Goal: Transaction & Acquisition: Purchase product/service

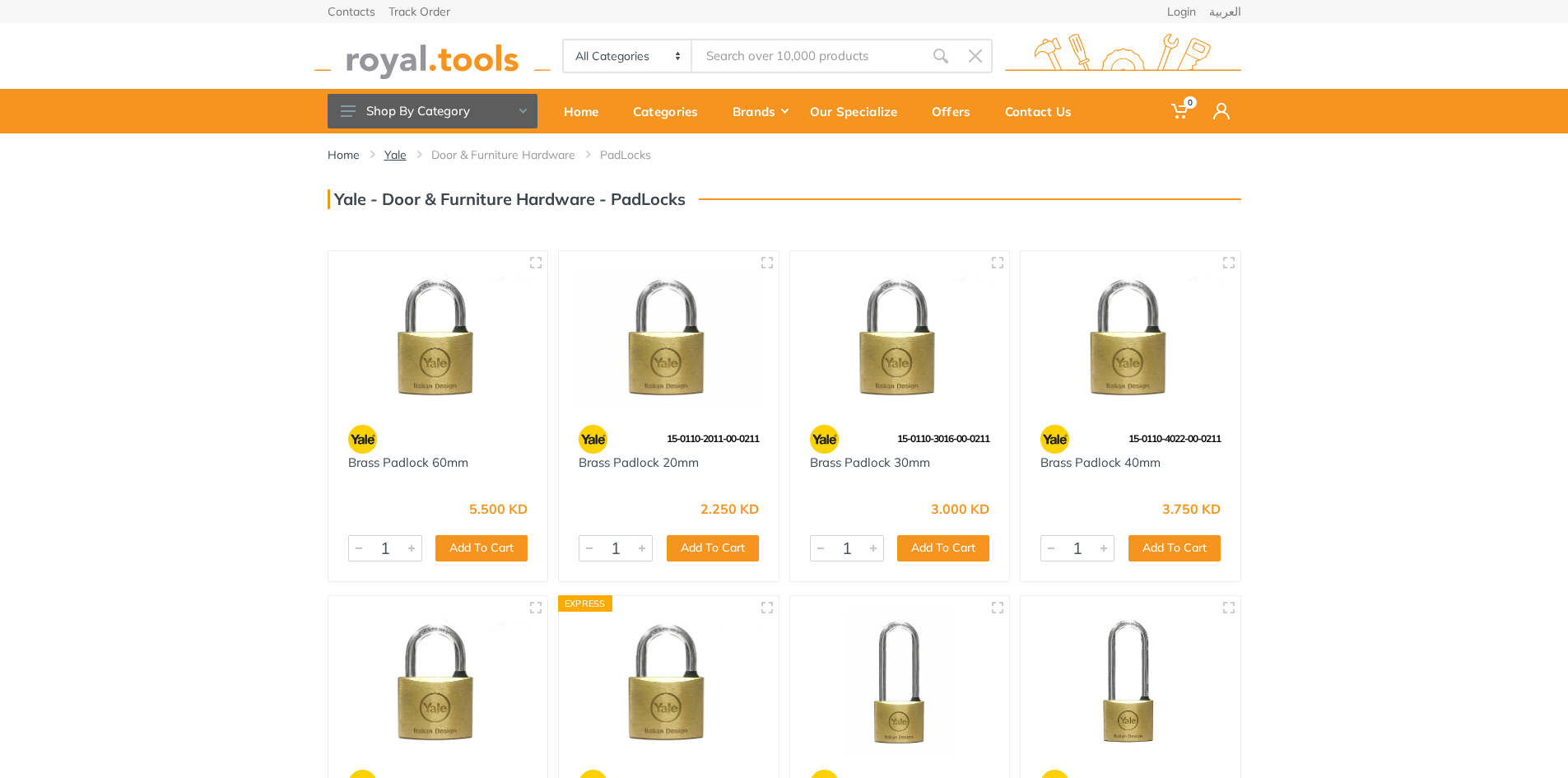
click at [391, 155] on link "Yale" at bounding box center [395, 155] width 22 height 16
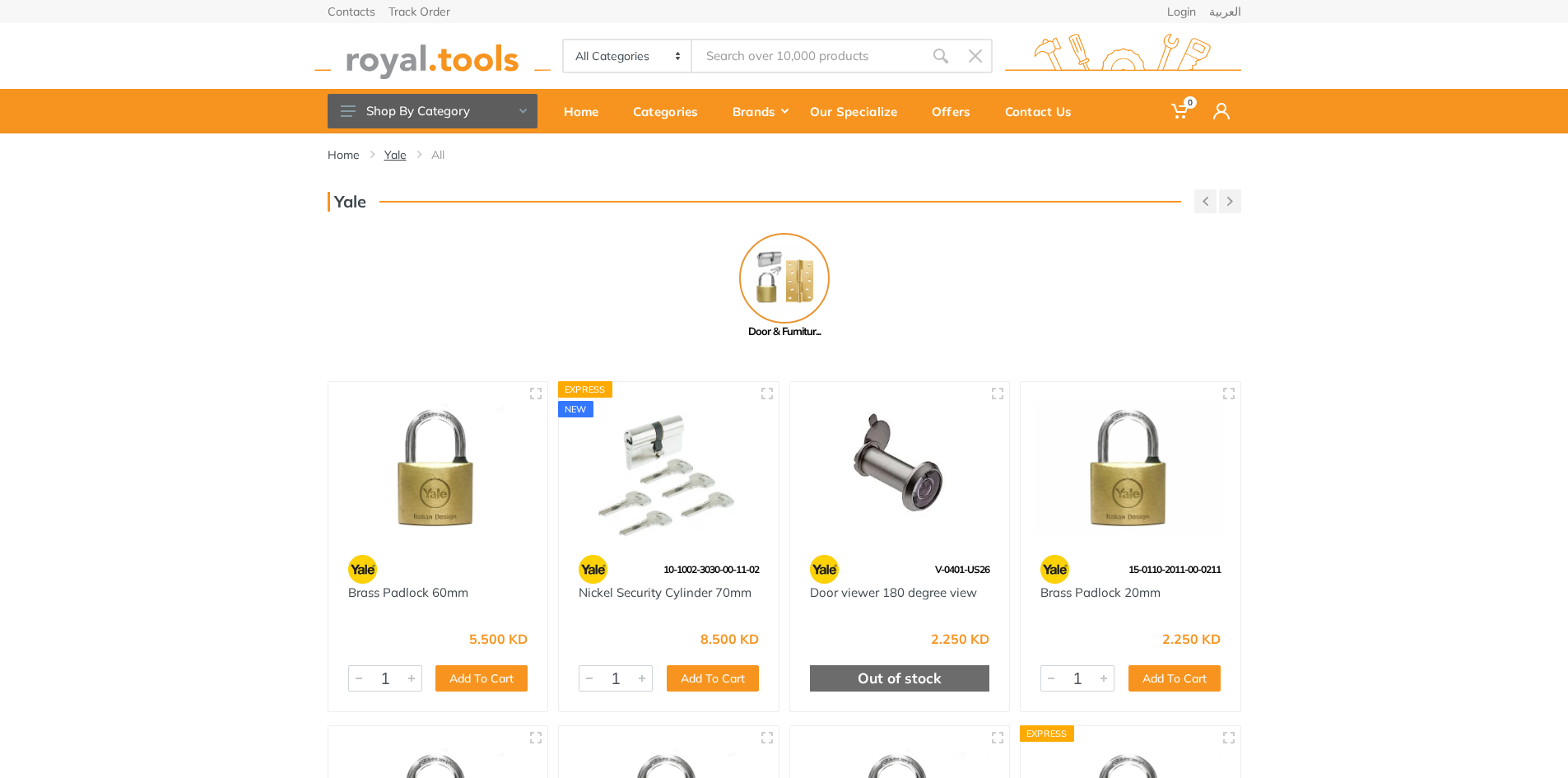
click at [390, 157] on link "Yale" at bounding box center [395, 155] width 22 height 16
type input "e"
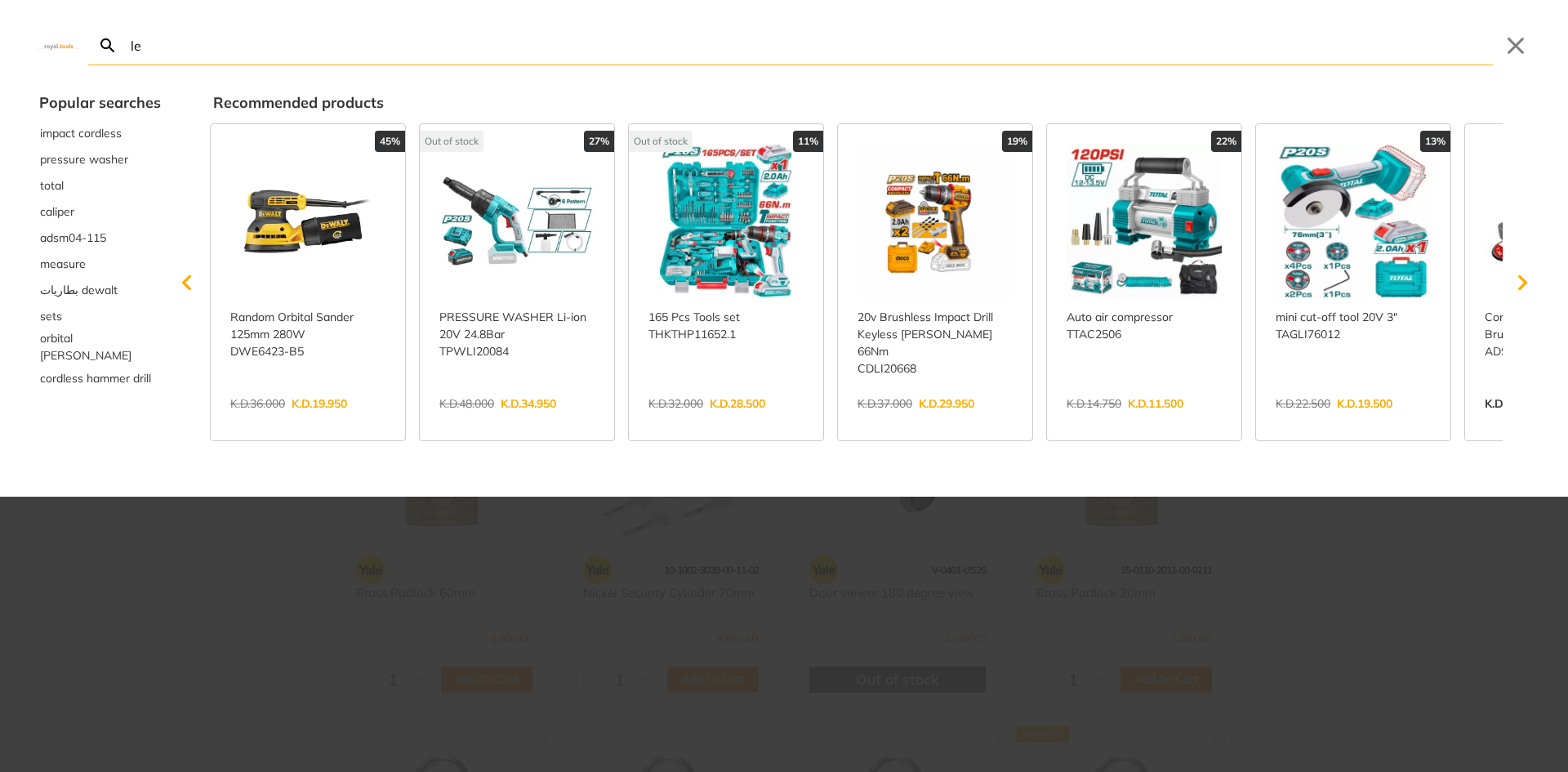
type input "lec"
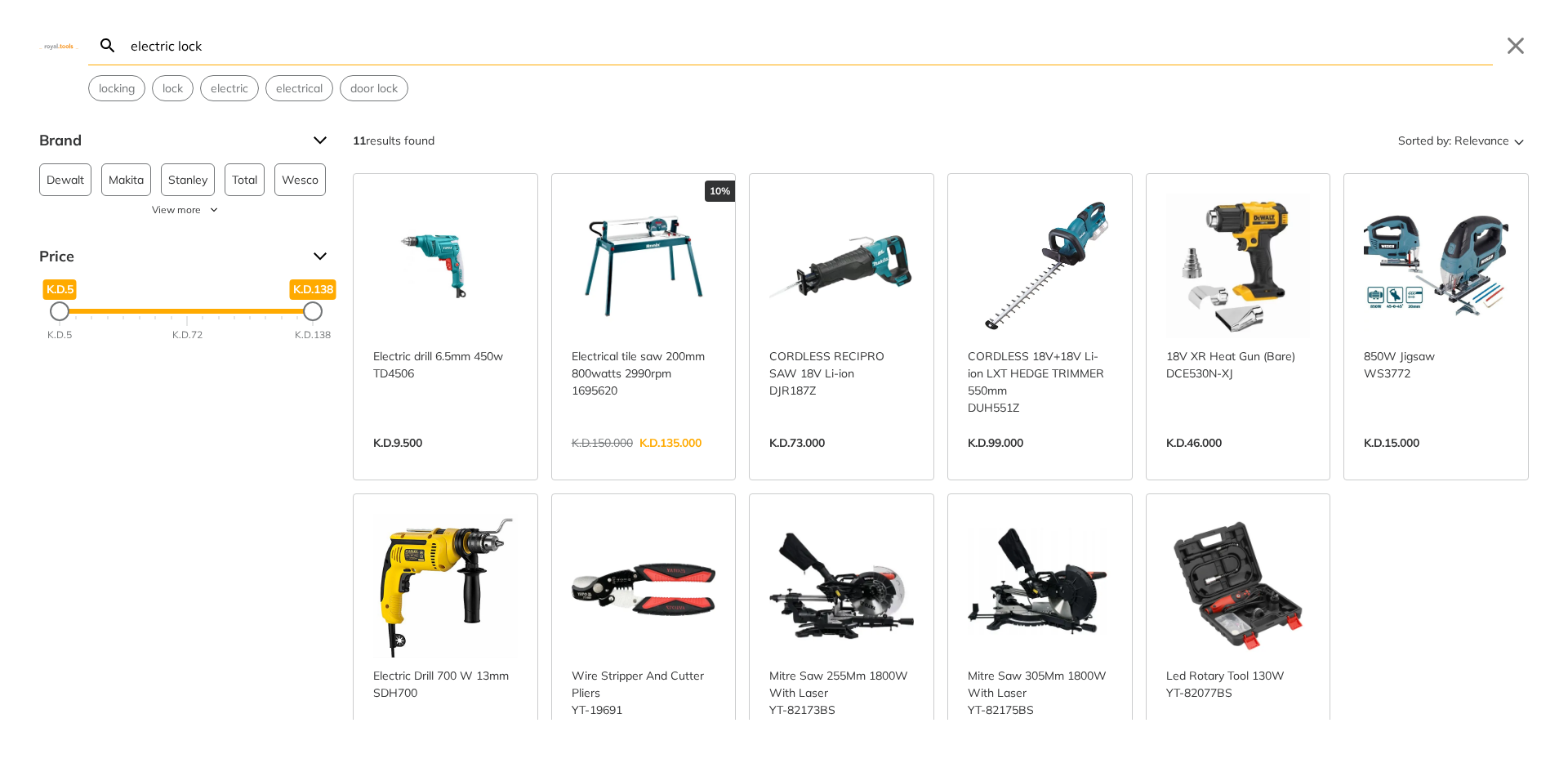
type input "electric lock"
click at [59, 44] on img at bounding box center [59, 45] width 39 height 7
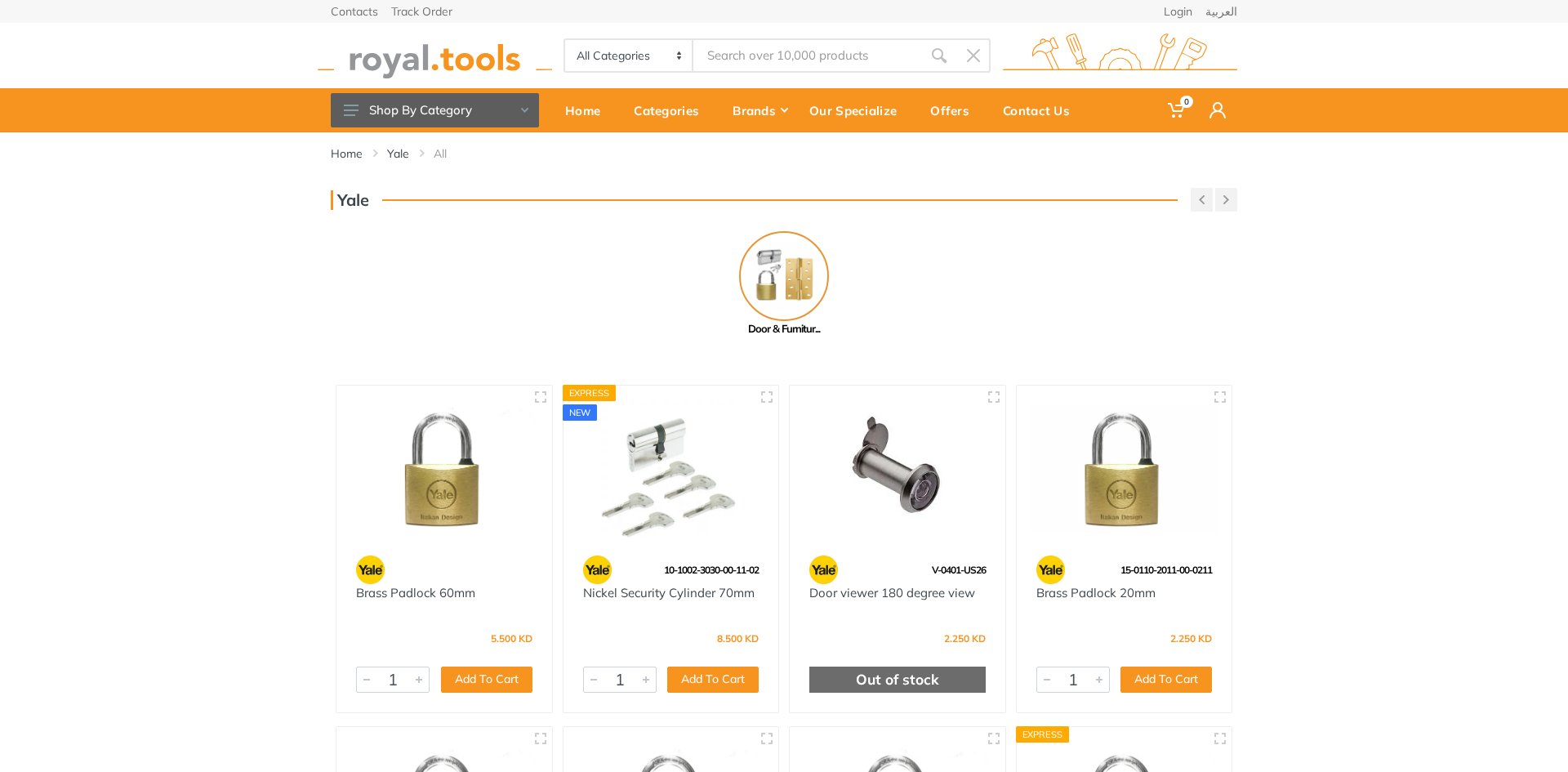
click at [1131, 501] on img at bounding box center [1125, 470] width 186 height 140
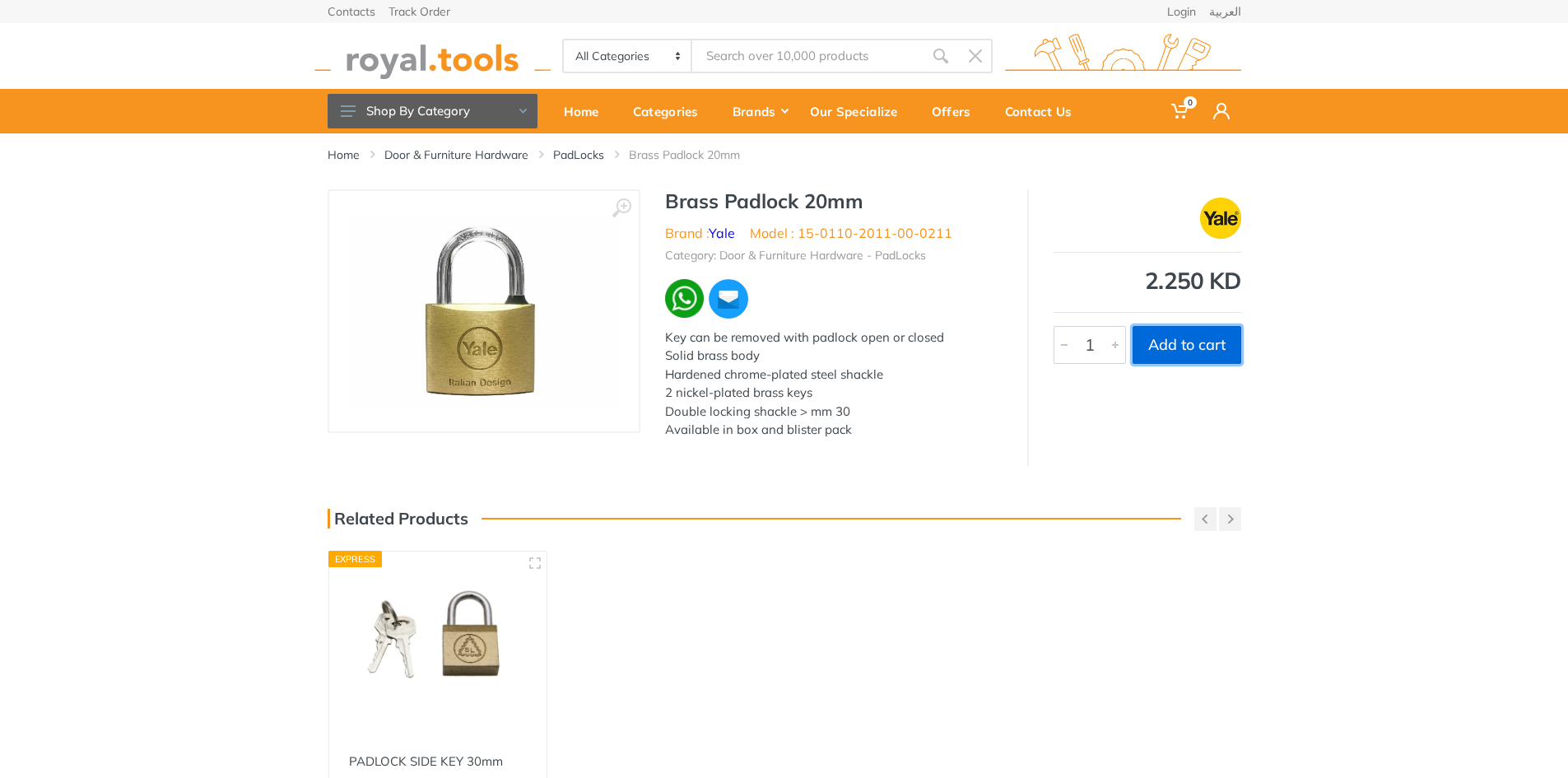
drag, startPoint x: 1196, startPoint y: 349, endPoint x: 1205, endPoint y: 349, distance: 9.0
click at [1197, 349] on button "Add to cart" at bounding box center [1187, 345] width 109 height 38
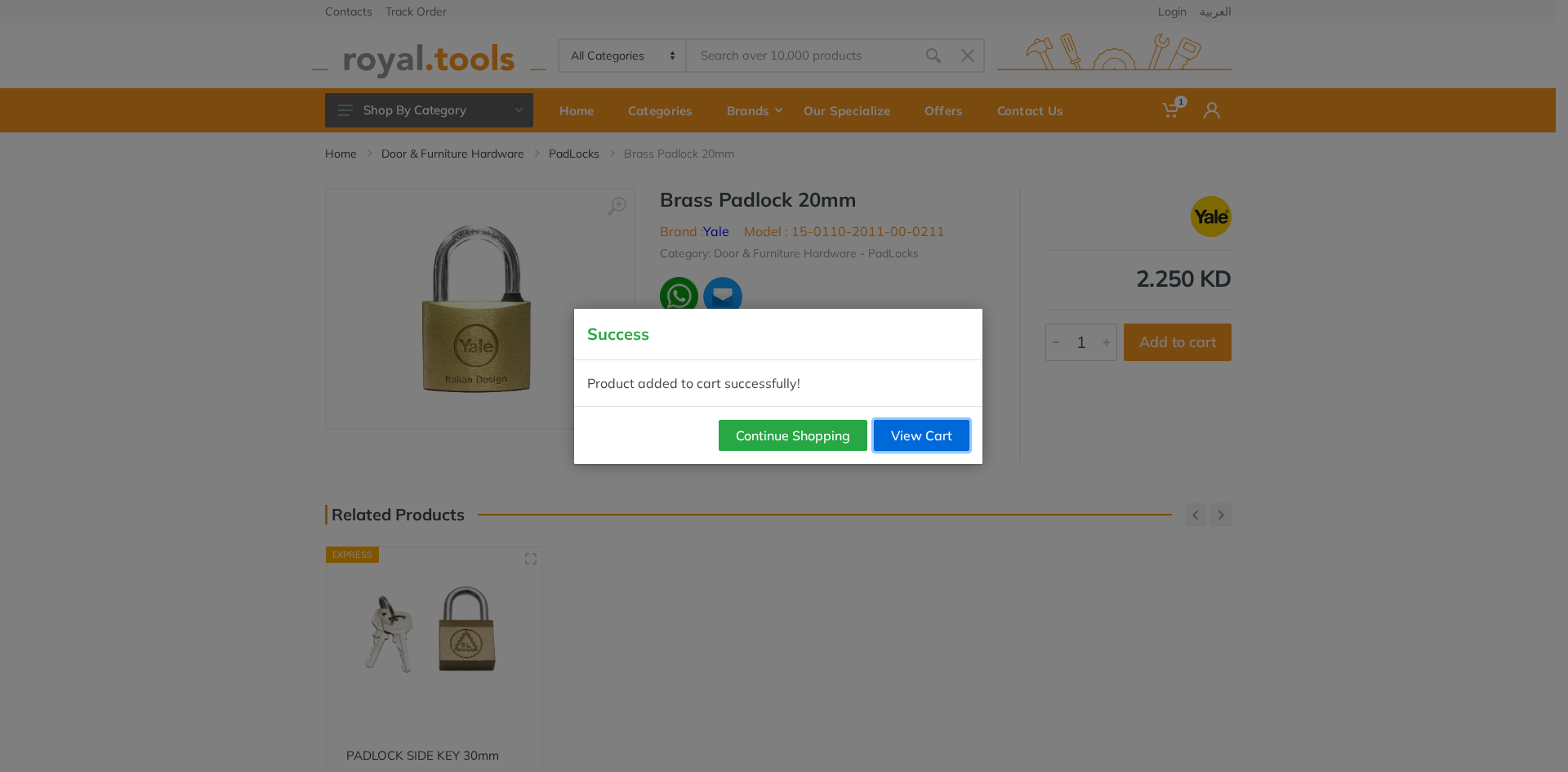
click at [931, 433] on link "View Cart" at bounding box center [922, 435] width 96 height 31
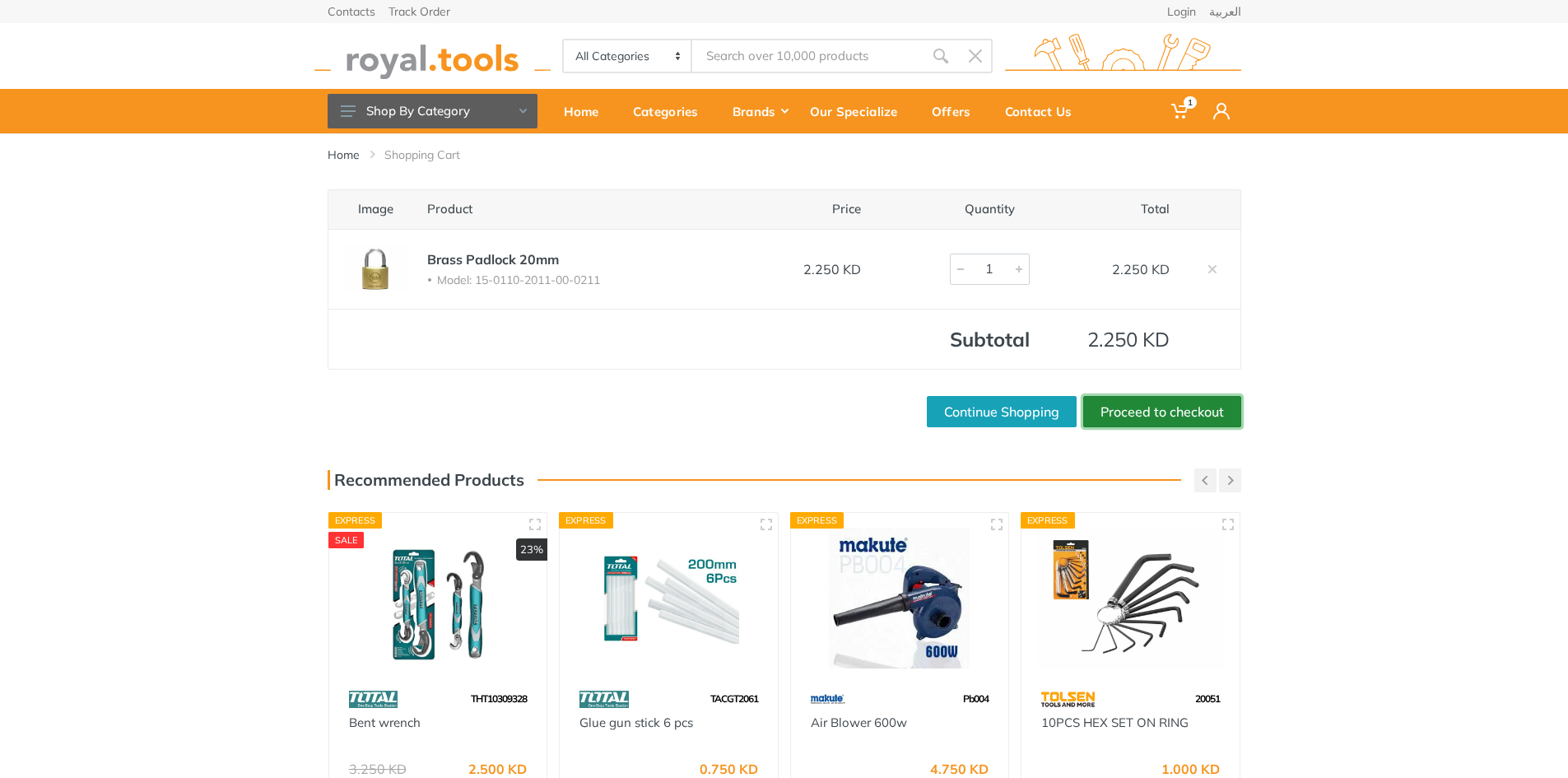
click at [1170, 417] on link "Proceed to checkout" at bounding box center [1162, 411] width 158 height 31
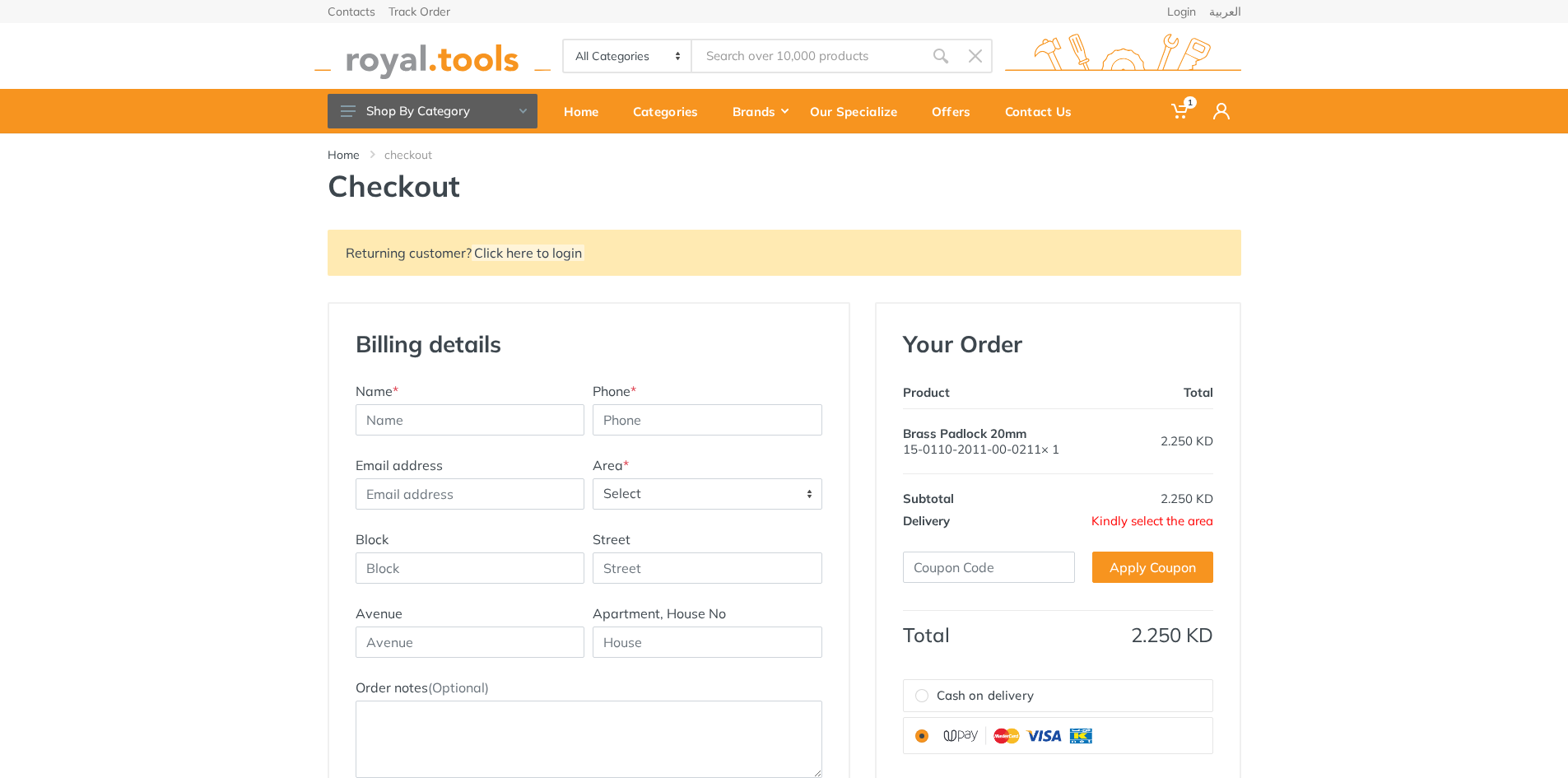
click at [407, 63] on img at bounding box center [432, 56] width 236 height 46
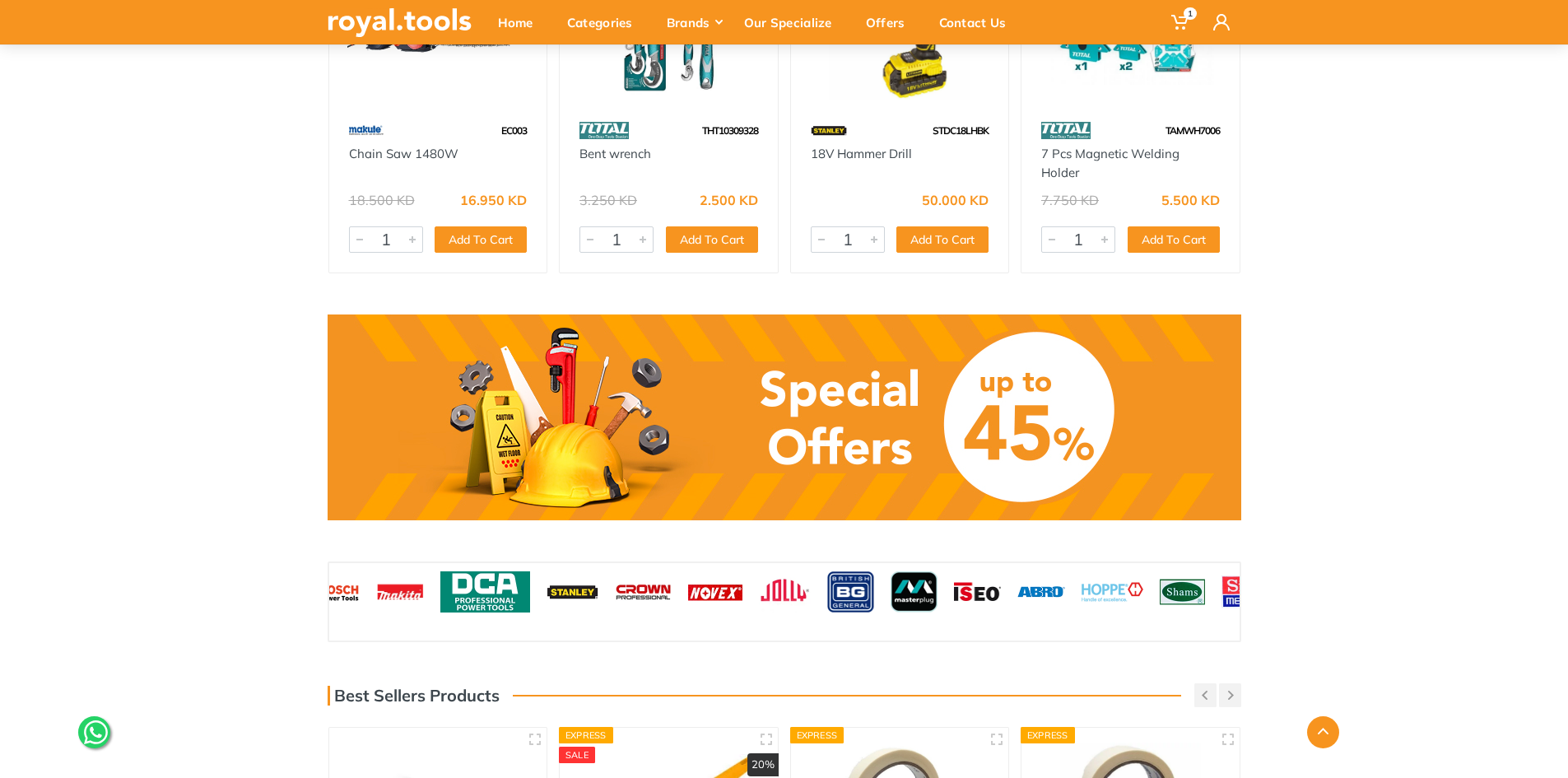
scroll to position [1152, 0]
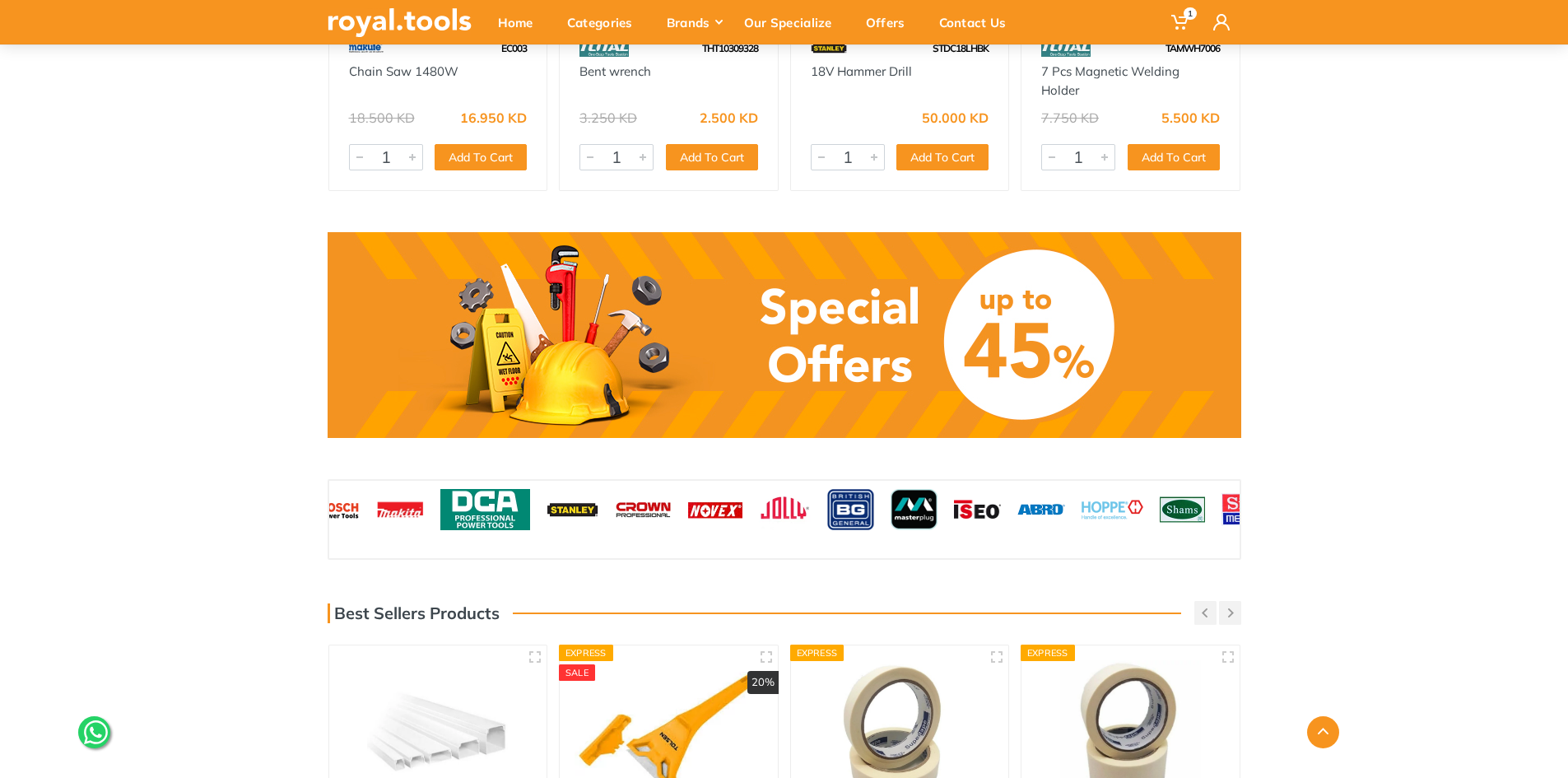
click at [788, 334] on link at bounding box center [784, 335] width 914 height 205
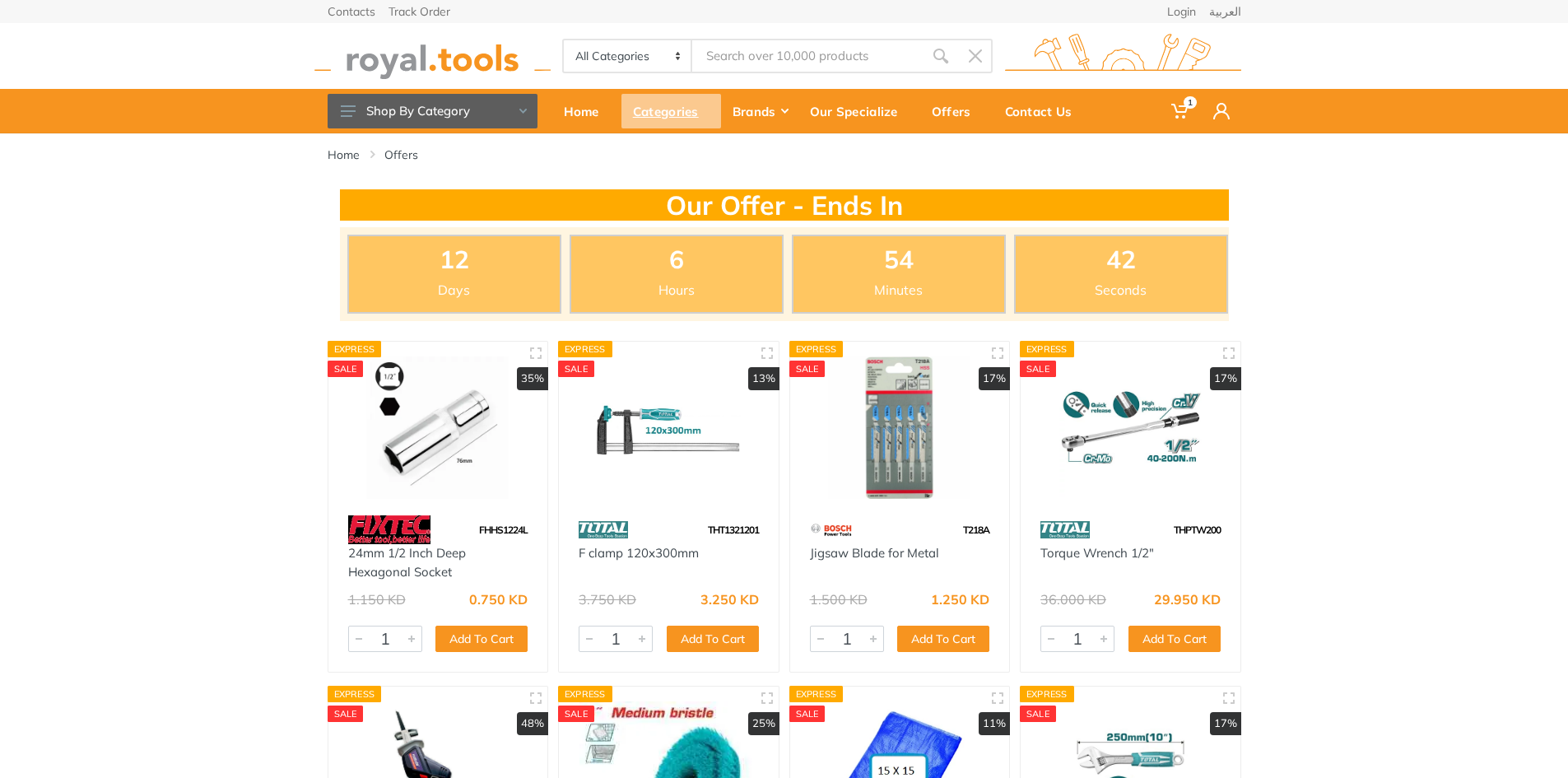
click at [681, 121] on div "Categories" at bounding box center [671, 111] width 99 height 35
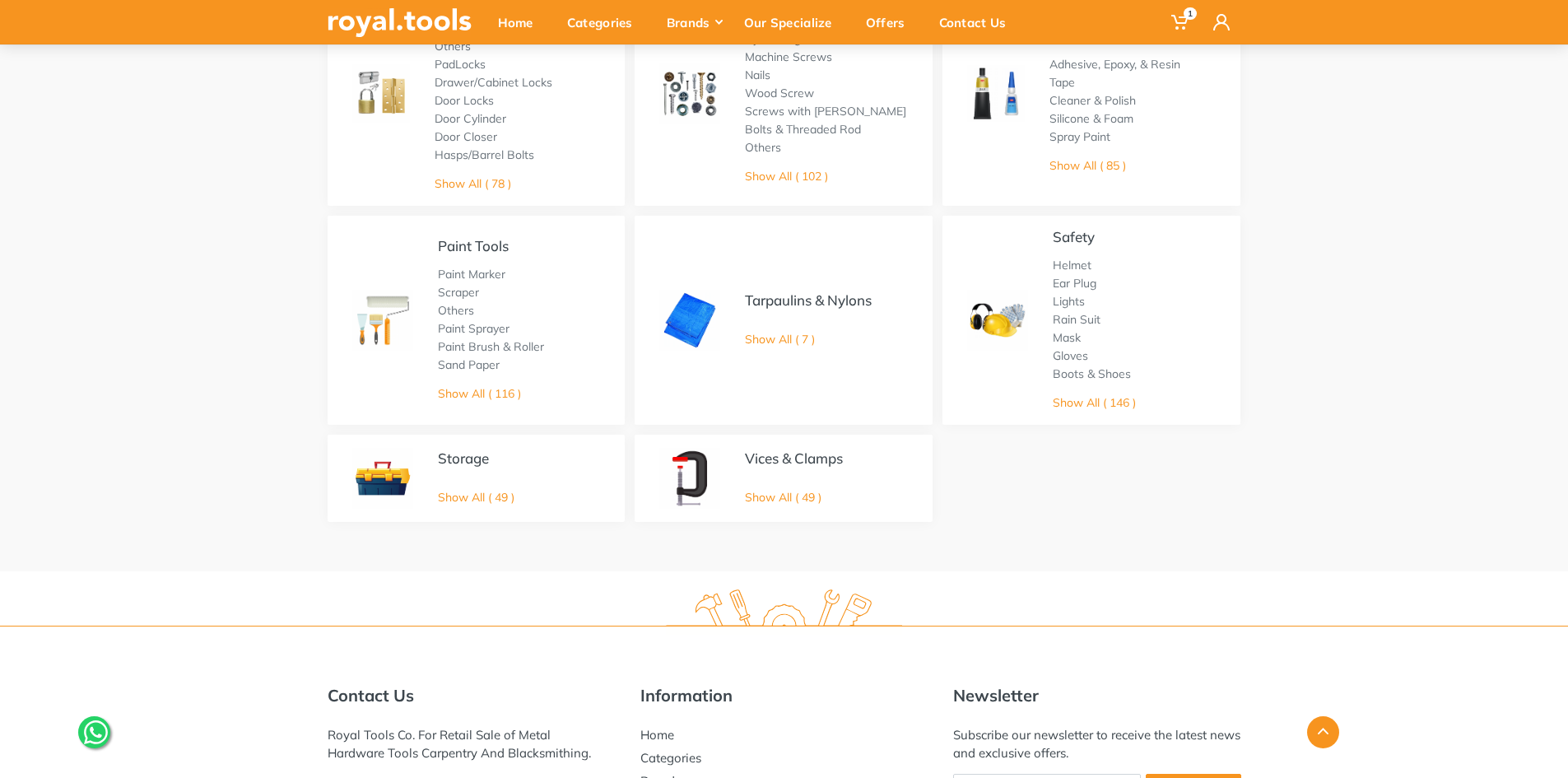
scroll to position [740, 0]
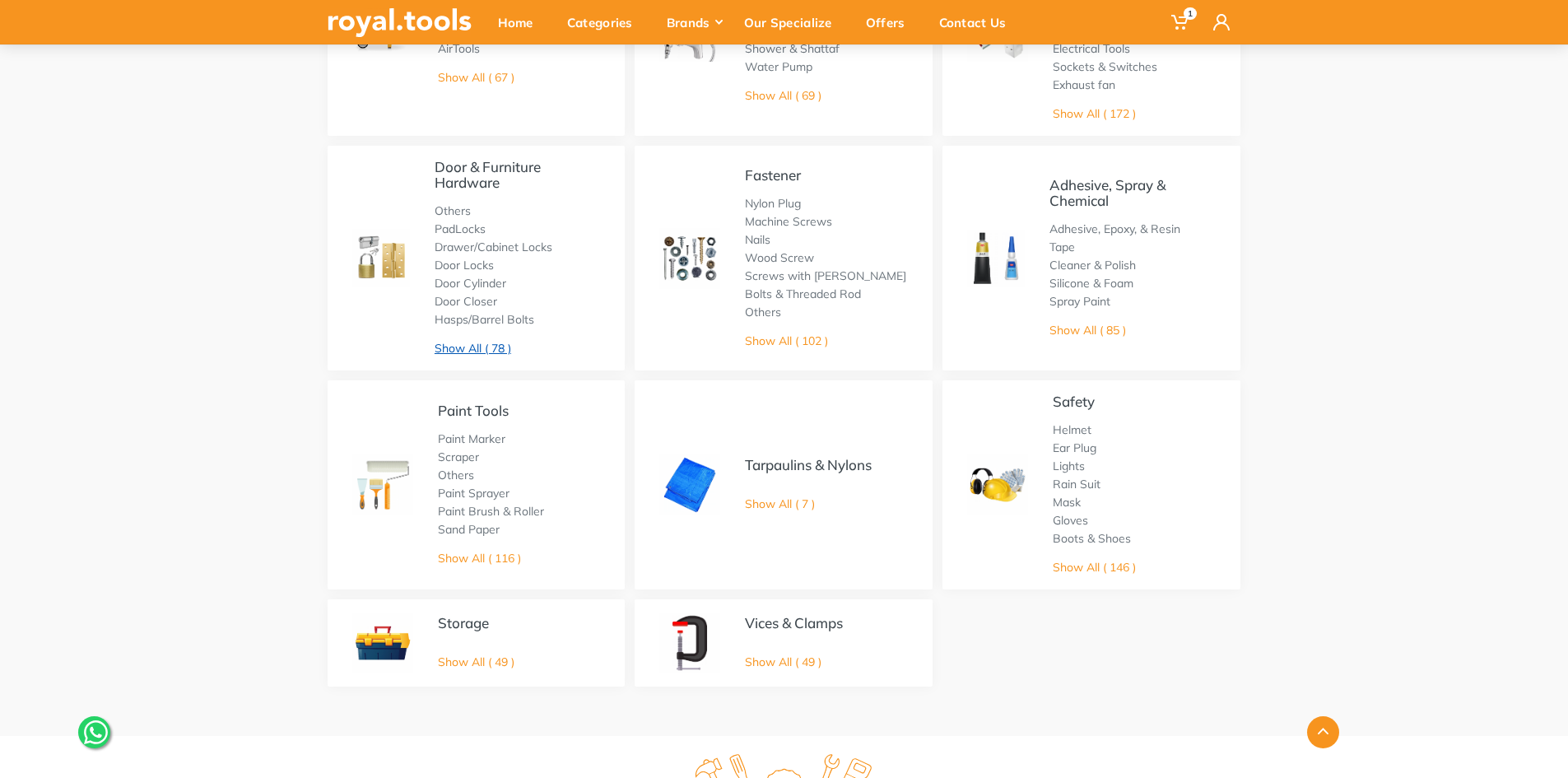
click at [467, 346] on link "Show All ( 78 )" at bounding box center [474, 347] width 77 height 15
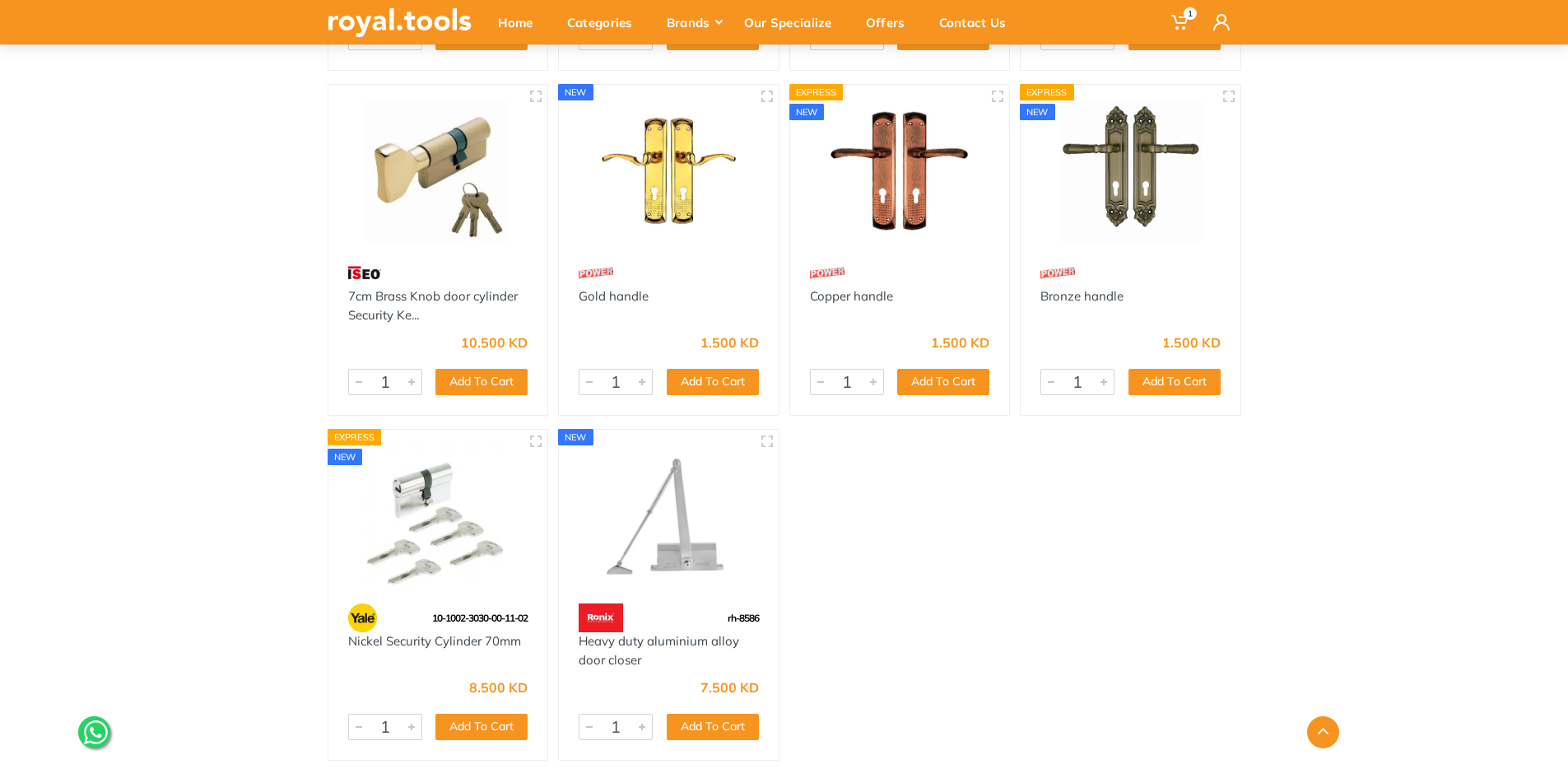
scroll to position [6831, 0]
